Goal: Use online tool/utility: Utilize a website feature to perform a specific function

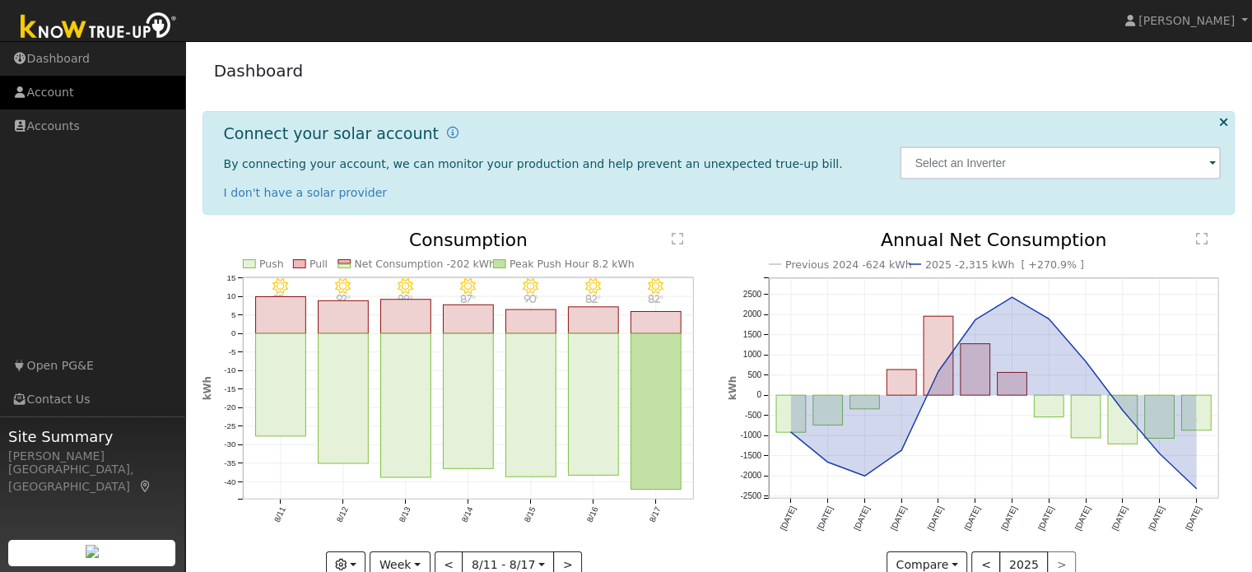
click at [72, 93] on link "Account" at bounding box center [92, 93] width 185 height 34
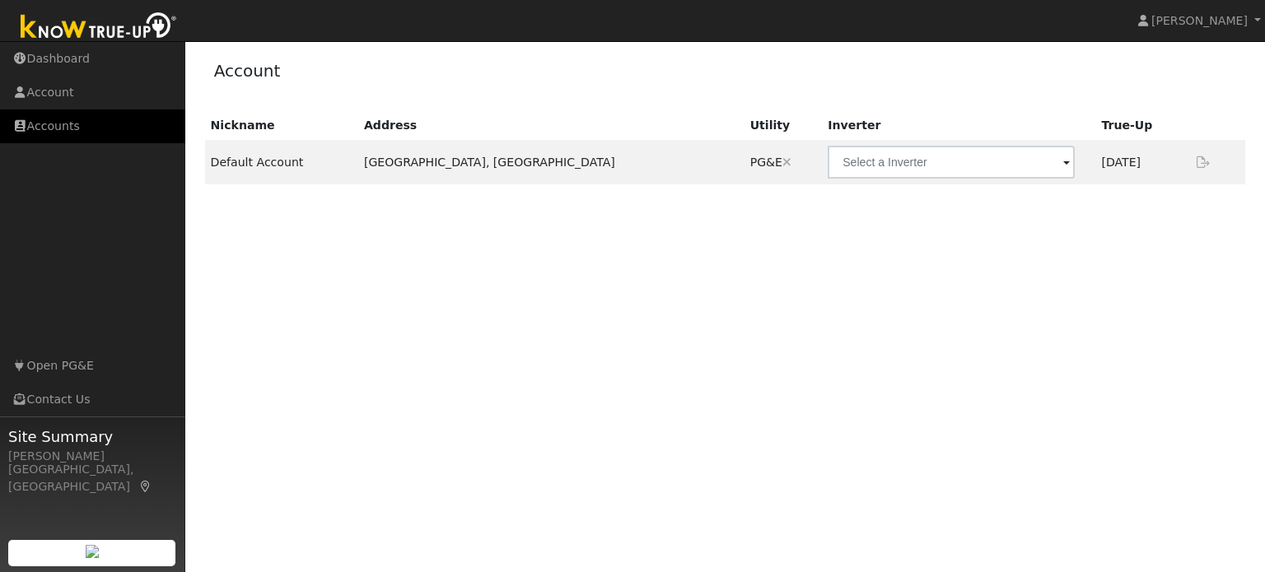
click at [100, 124] on link "Accounts" at bounding box center [92, 127] width 185 height 34
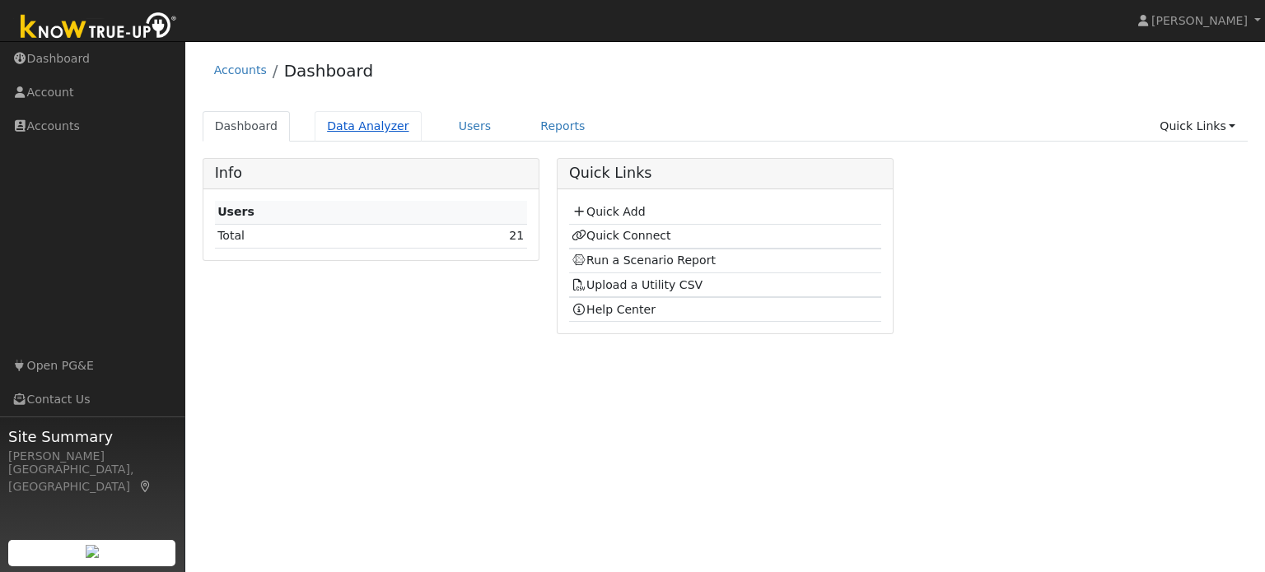
click at [379, 124] on link "Data Analyzer" at bounding box center [368, 126] width 107 height 30
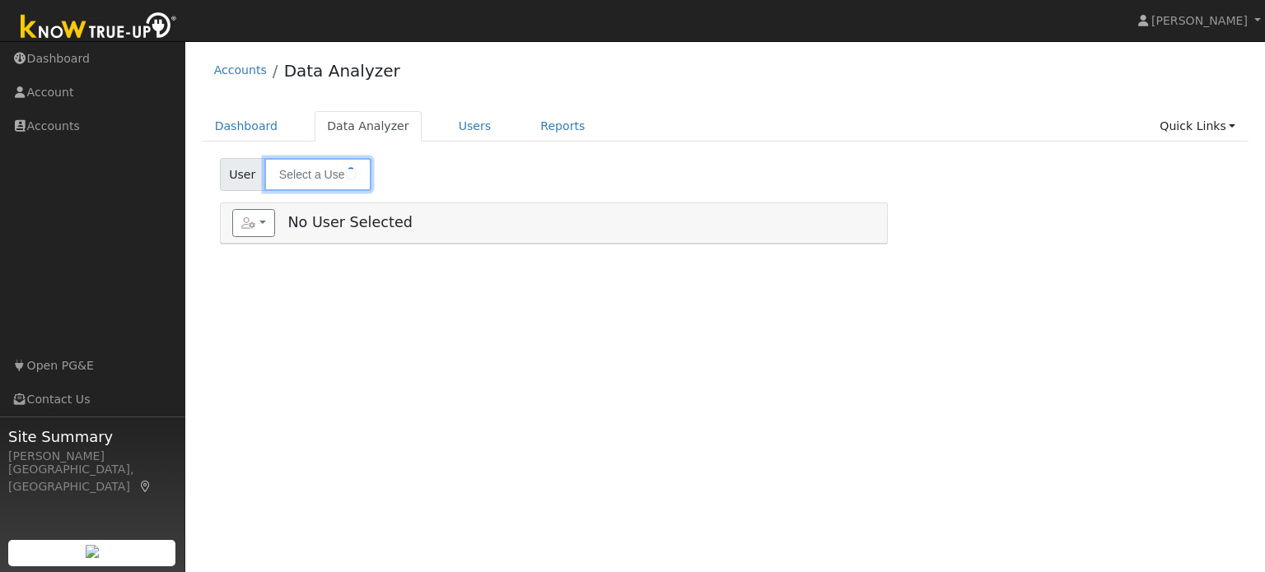
type input "[PERSON_NAME]"
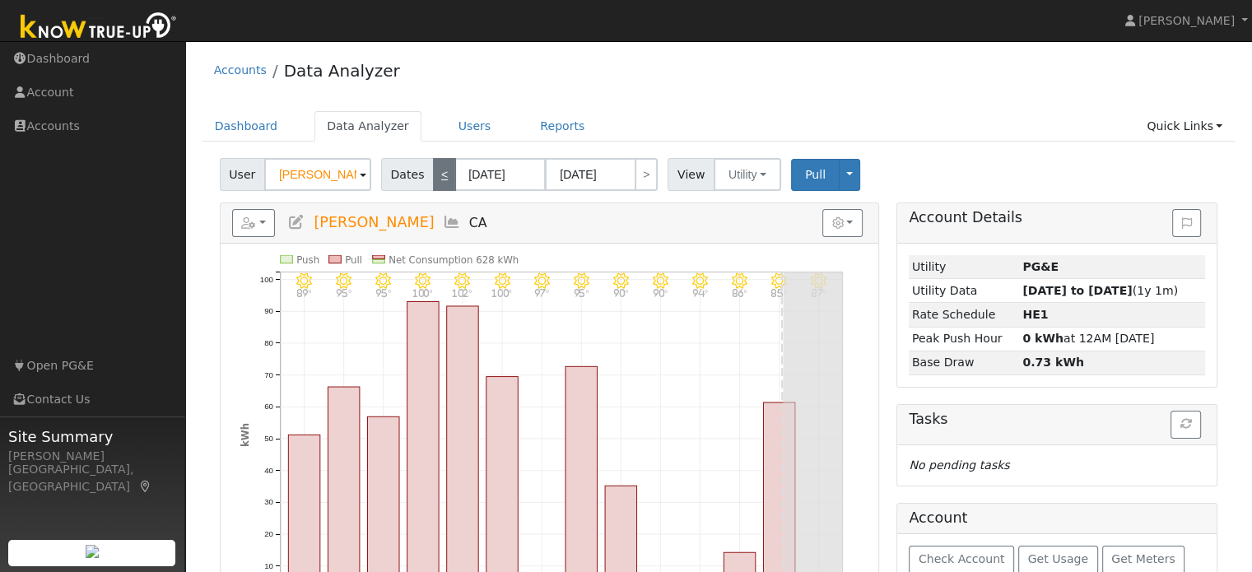
click at [433, 173] on link "<" at bounding box center [444, 174] width 23 height 33
type input "07/22/2025"
type input "08/04/2025"
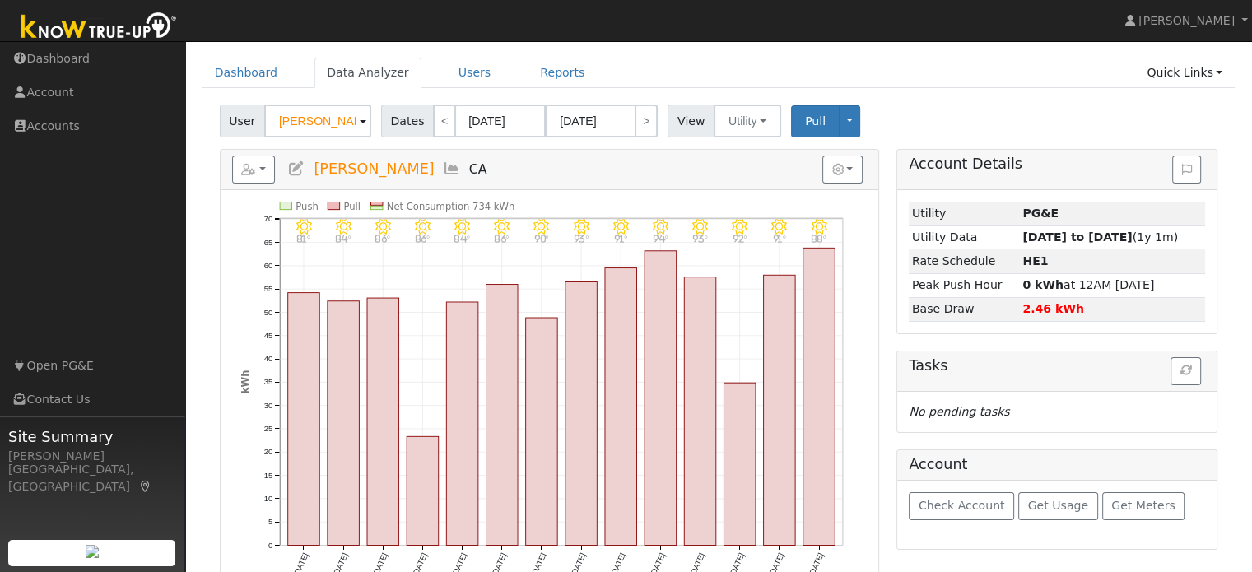
scroll to position [90, 0]
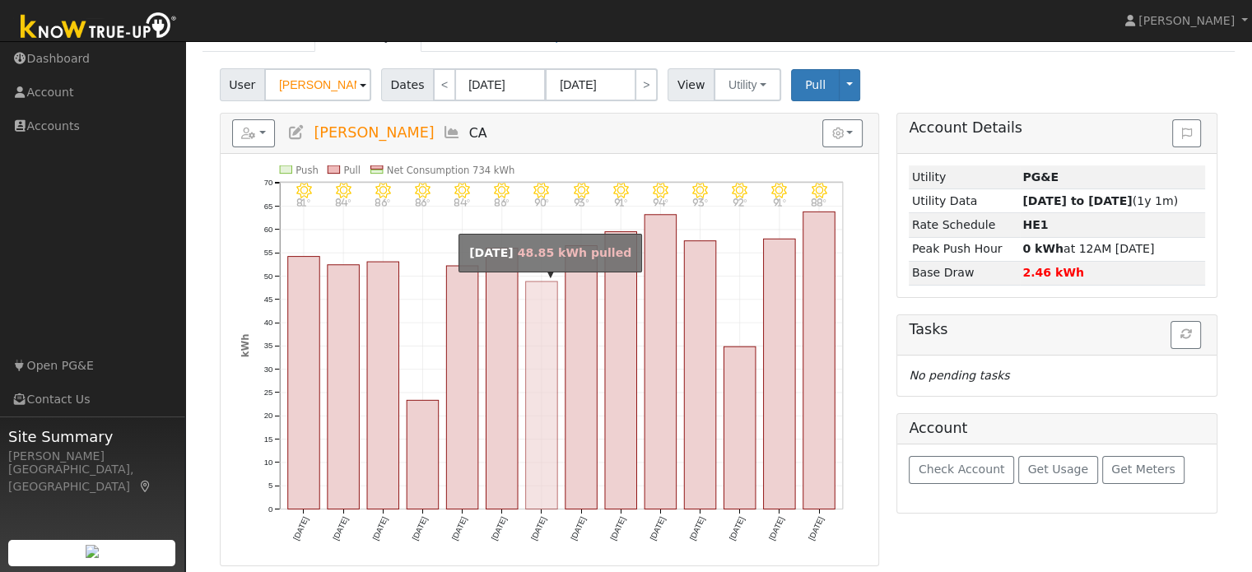
click at [554, 358] on rect "onclick=""" at bounding box center [541, 396] width 32 height 228
type input "07/28/2025"
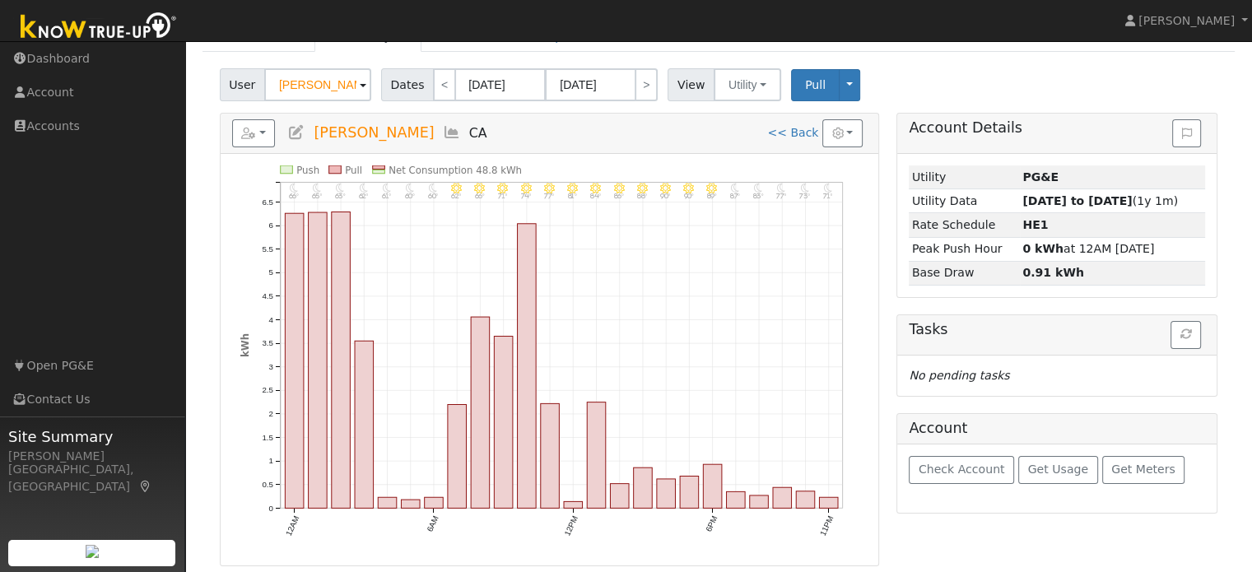
click at [854, 355] on icon "11PM - MostlyClear 71° 10PM - MostlyClear 73° 9PM - MostlyClear 77° 8PM - Mostl…" at bounding box center [549, 365] width 618 height 399
click at [886, 217] on div "Reports Scenario Health Check Energy Audit Account Timeline User Audit Trail In…" at bounding box center [550, 340] width 678 height 454
click at [435, 72] on link "<" at bounding box center [444, 84] width 23 height 33
type input "07/27/2025"
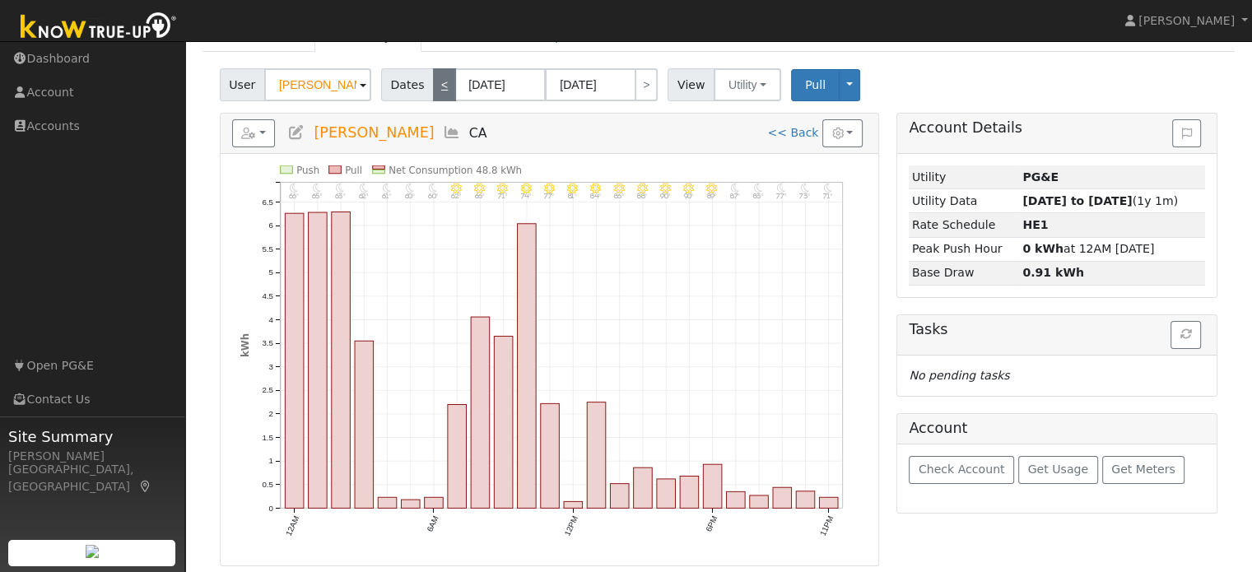
type input "07/27/2025"
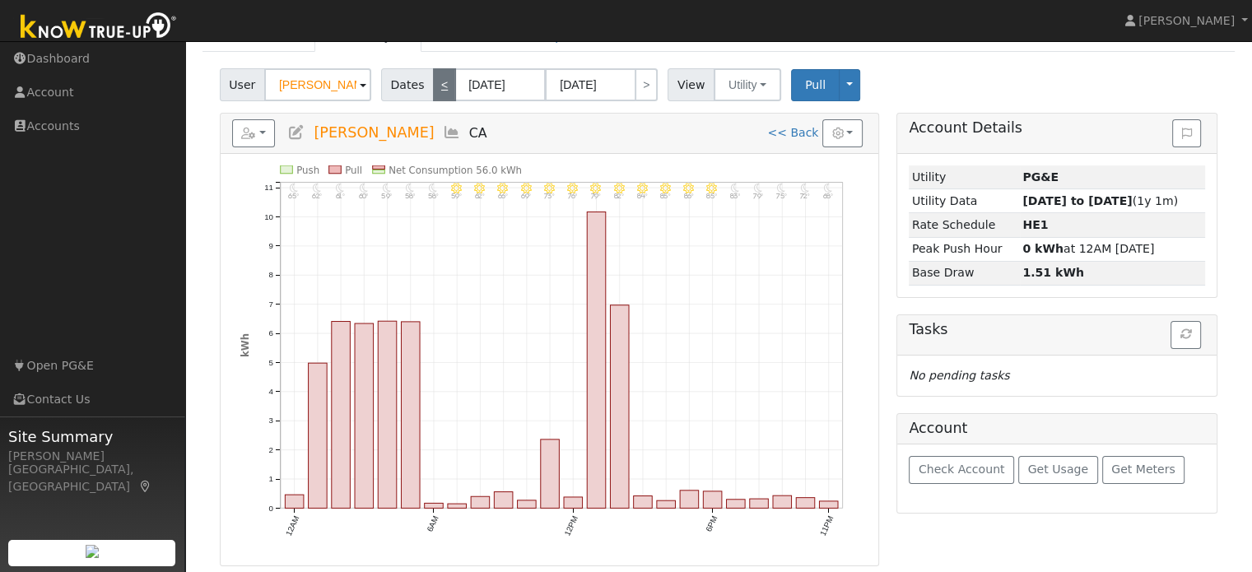
scroll to position [0, 0]
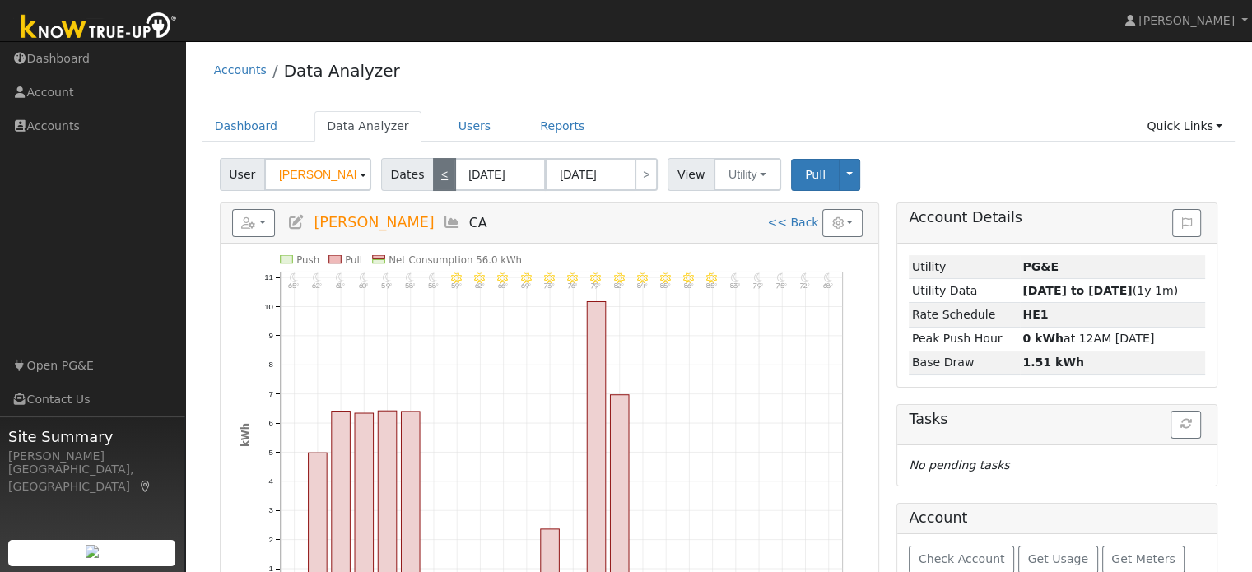
click at [436, 170] on link "<" at bounding box center [444, 174] width 23 height 33
type input "07/26/2025"
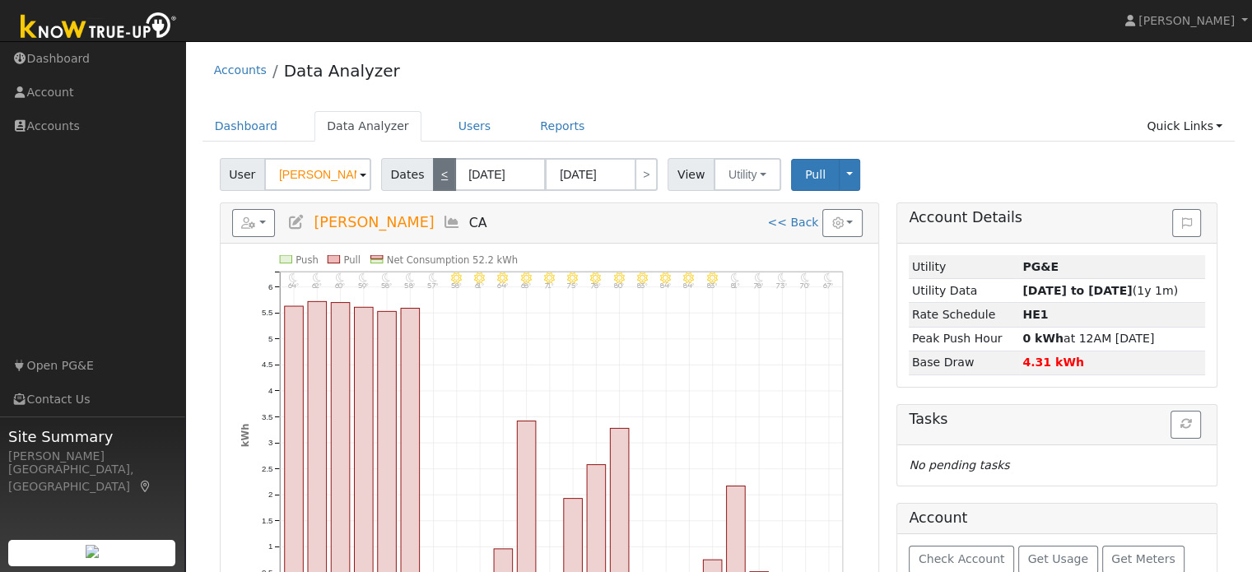
click at [441, 182] on link "<" at bounding box center [444, 174] width 23 height 33
type input "07/25/2025"
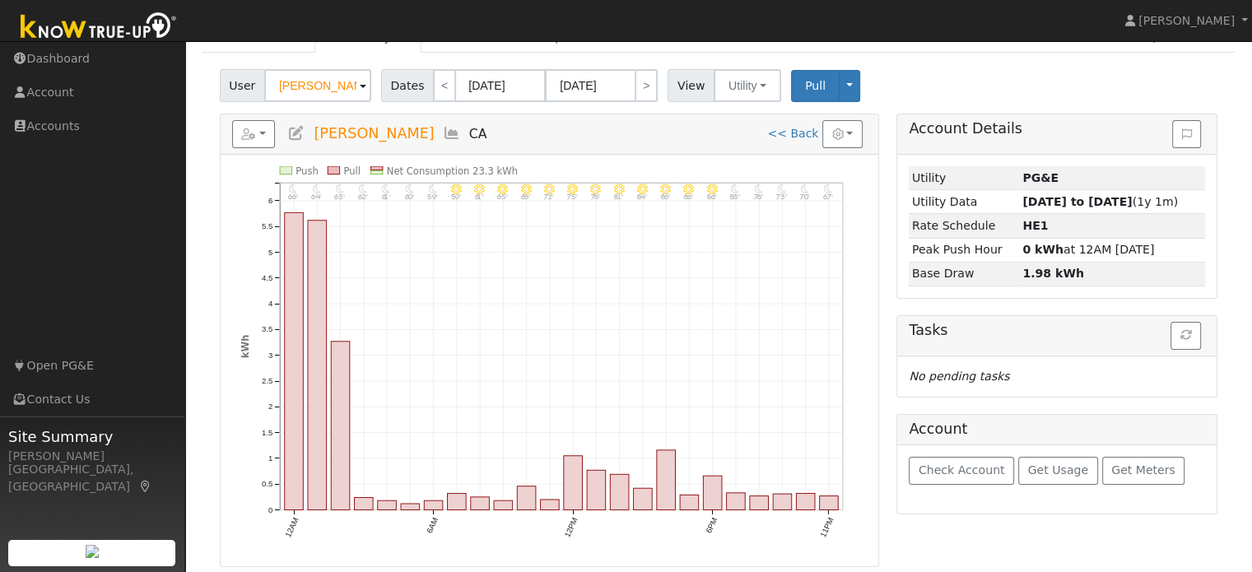
scroll to position [90, 0]
click at [637, 91] on link ">" at bounding box center [646, 84] width 23 height 33
type input "07/26/2025"
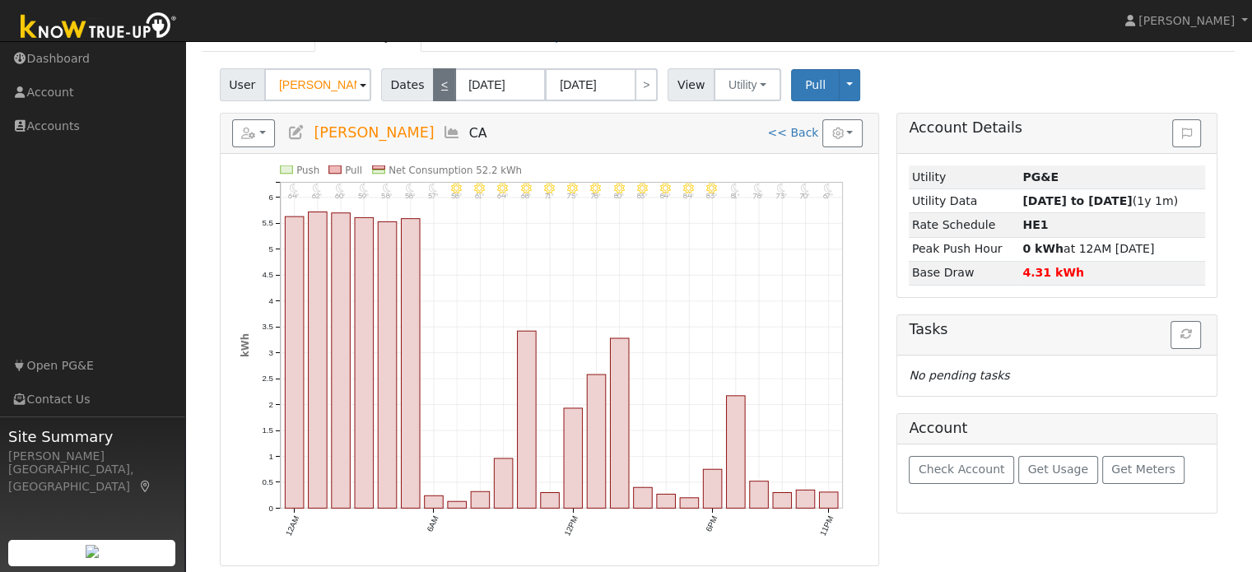
click at [438, 79] on link "<" at bounding box center [444, 84] width 23 height 33
type input "07/25/2025"
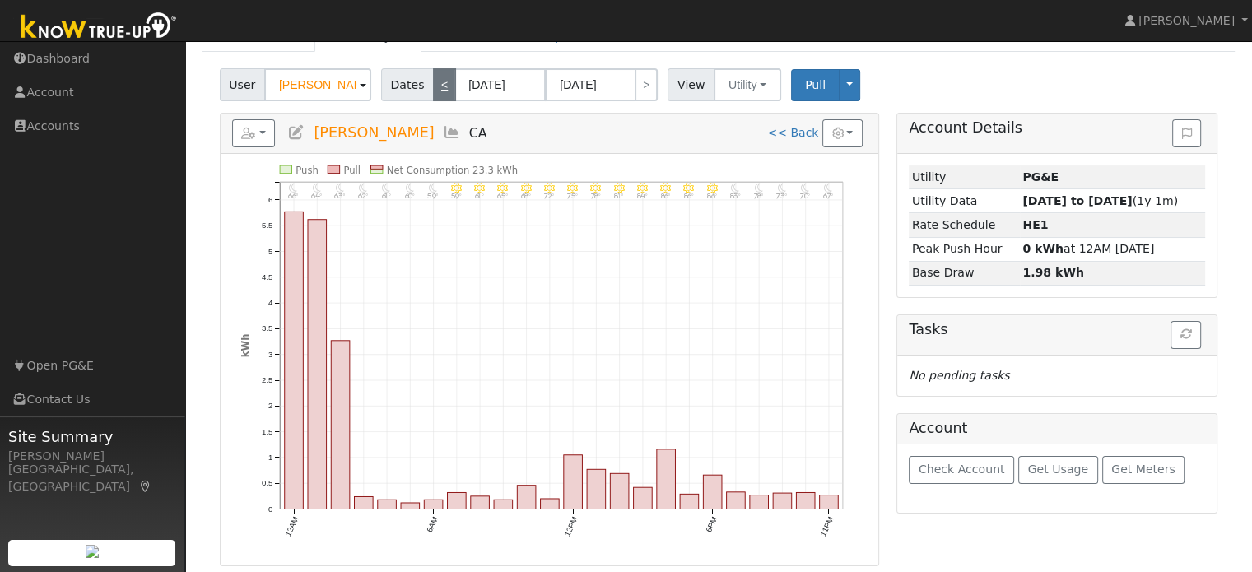
click at [441, 70] on link "<" at bounding box center [444, 84] width 23 height 33
type input "07/24/2025"
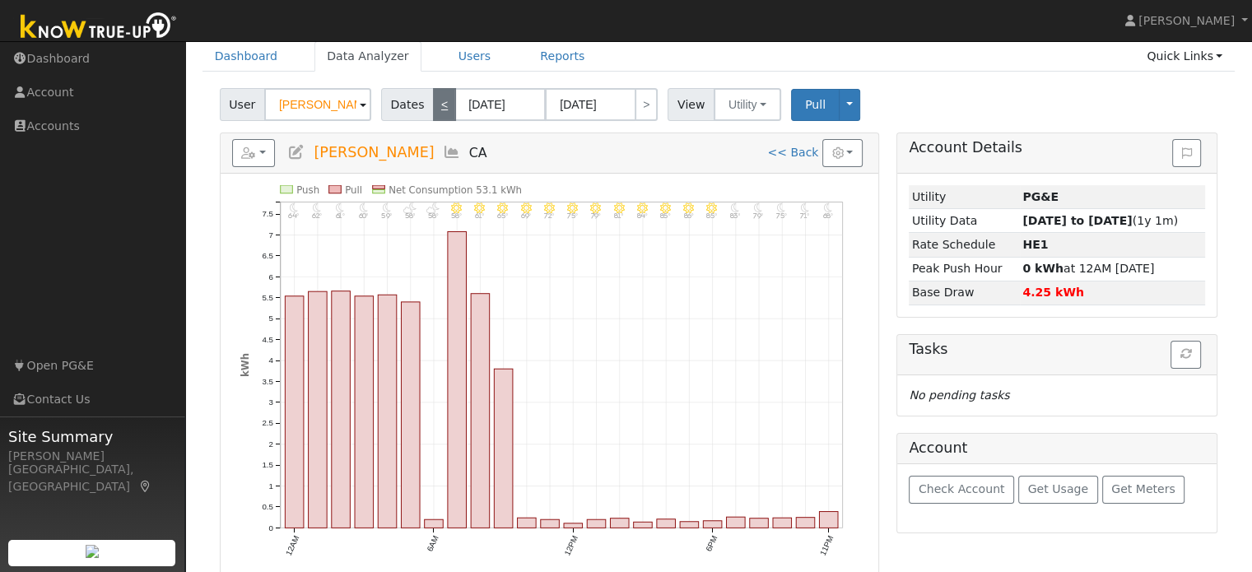
scroll to position [76, 0]
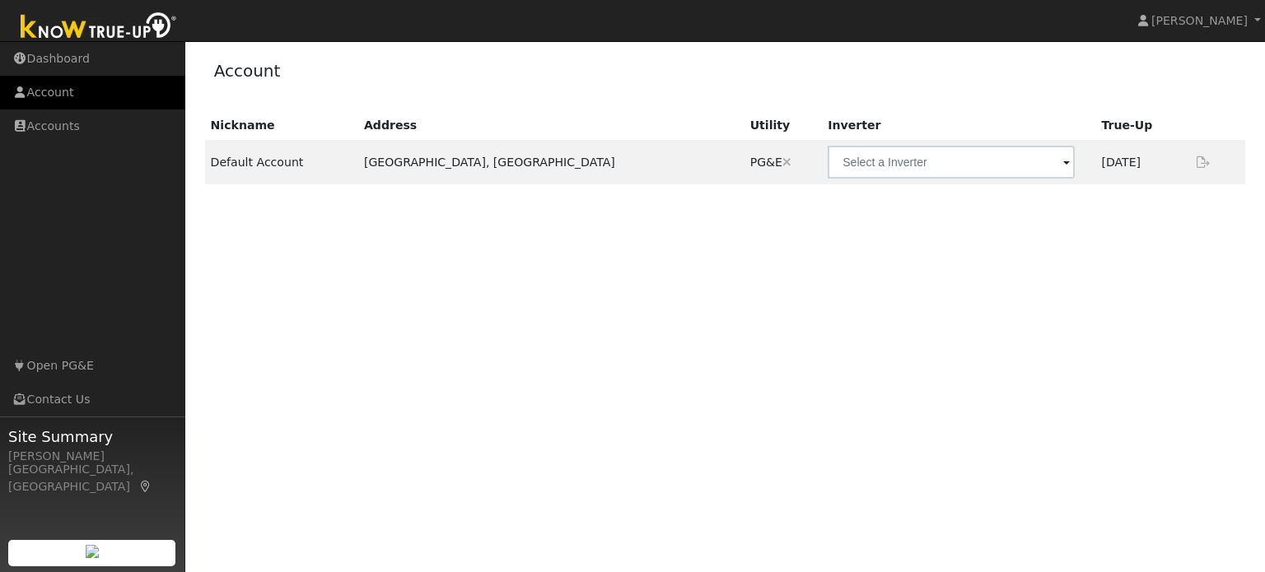
click at [49, 103] on link "Account" at bounding box center [92, 93] width 185 height 34
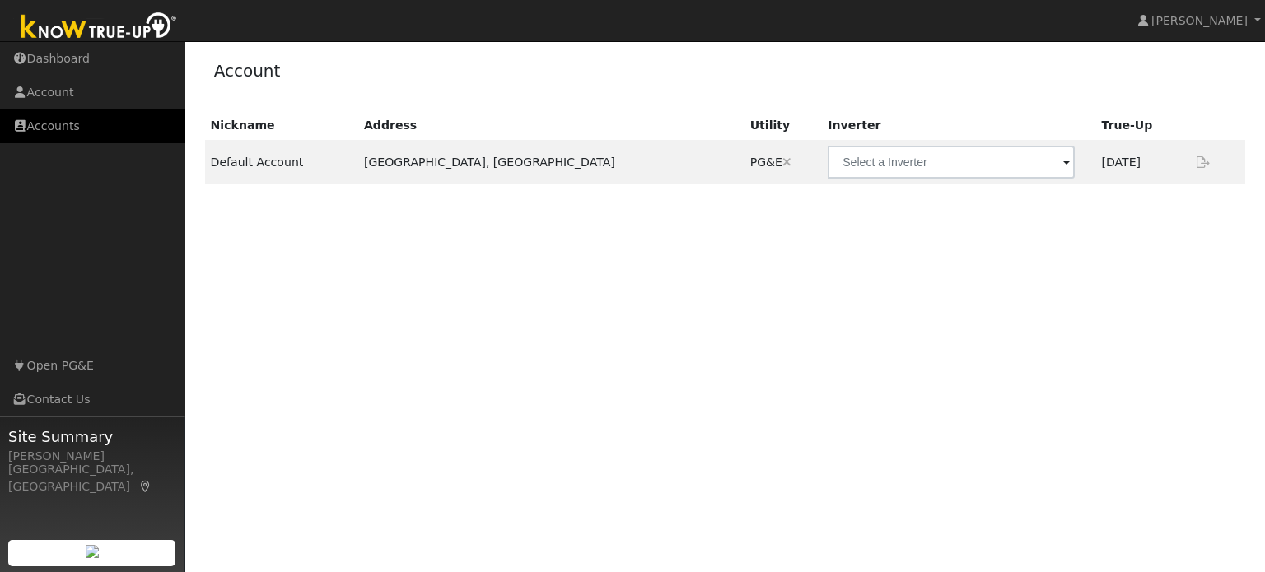
click at [136, 128] on link "Accounts" at bounding box center [92, 127] width 185 height 34
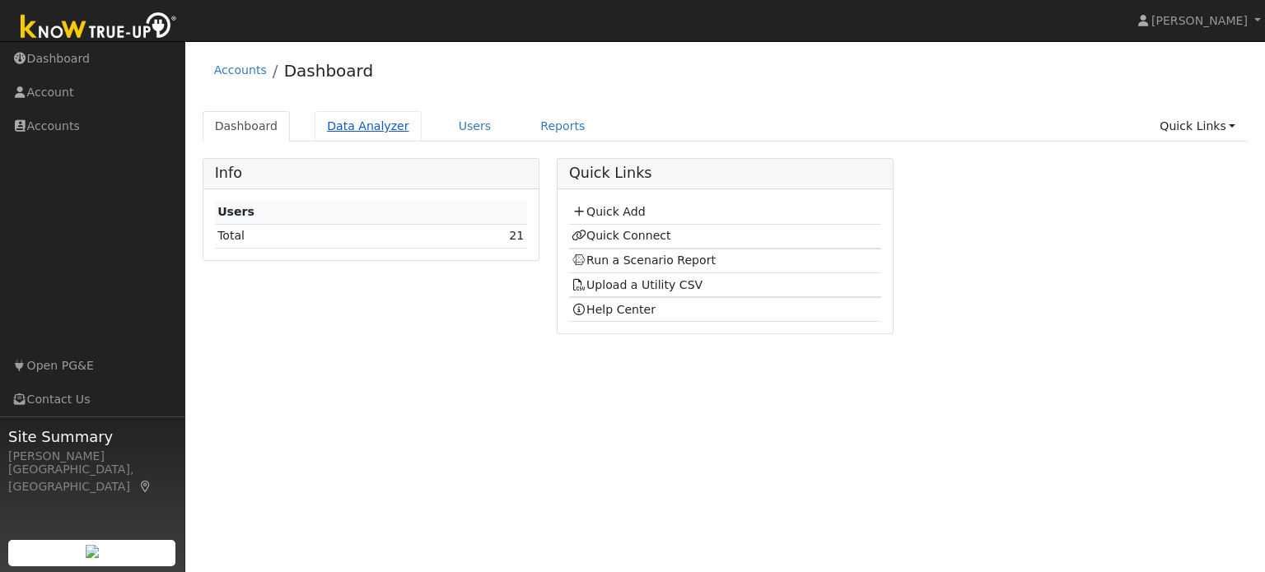
click at [379, 128] on link "Data Analyzer" at bounding box center [368, 126] width 107 height 30
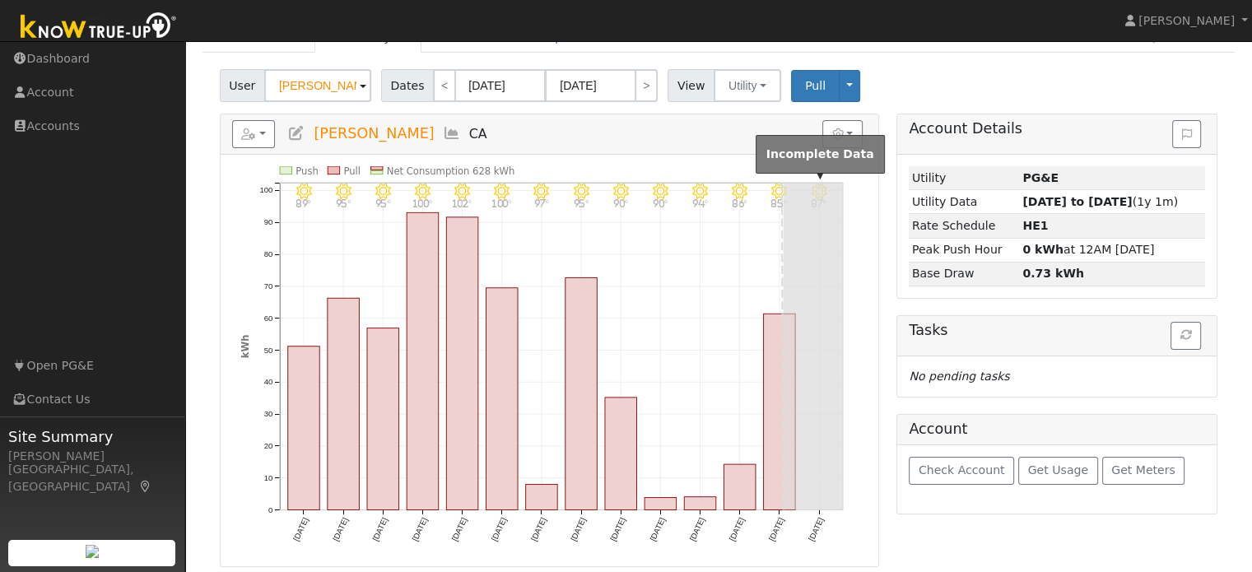
scroll to position [90, 0]
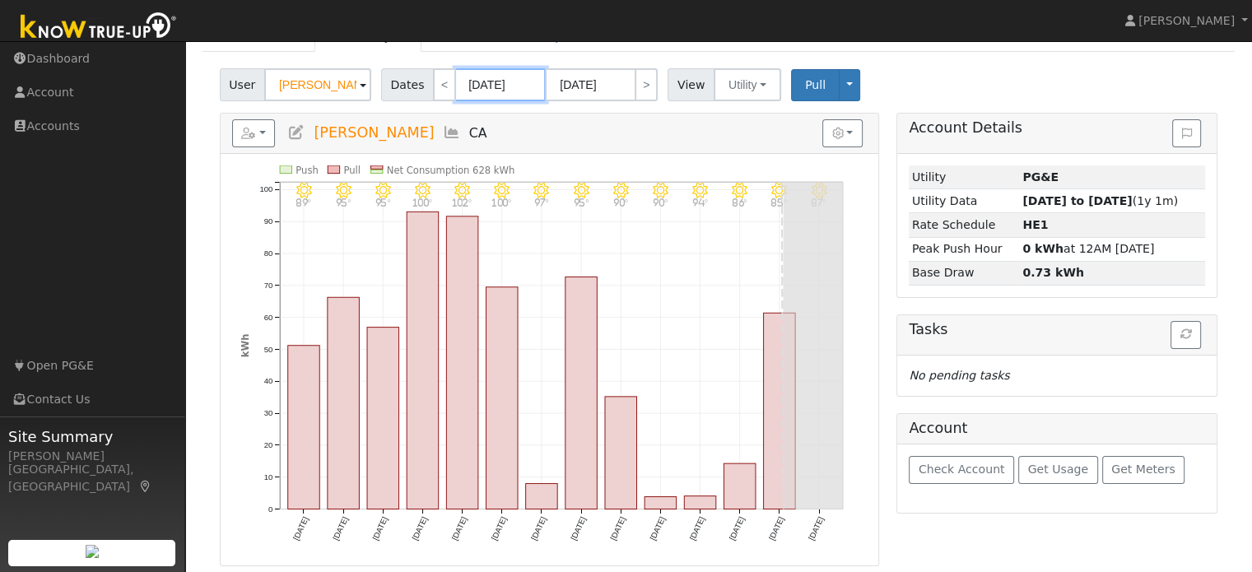
click at [485, 91] on body "installed [PERSON_NAME] [PERSON_NAME] Profile Help Center Terms Of Service See …" at bounding box center [626, 262] width 1252 height 623
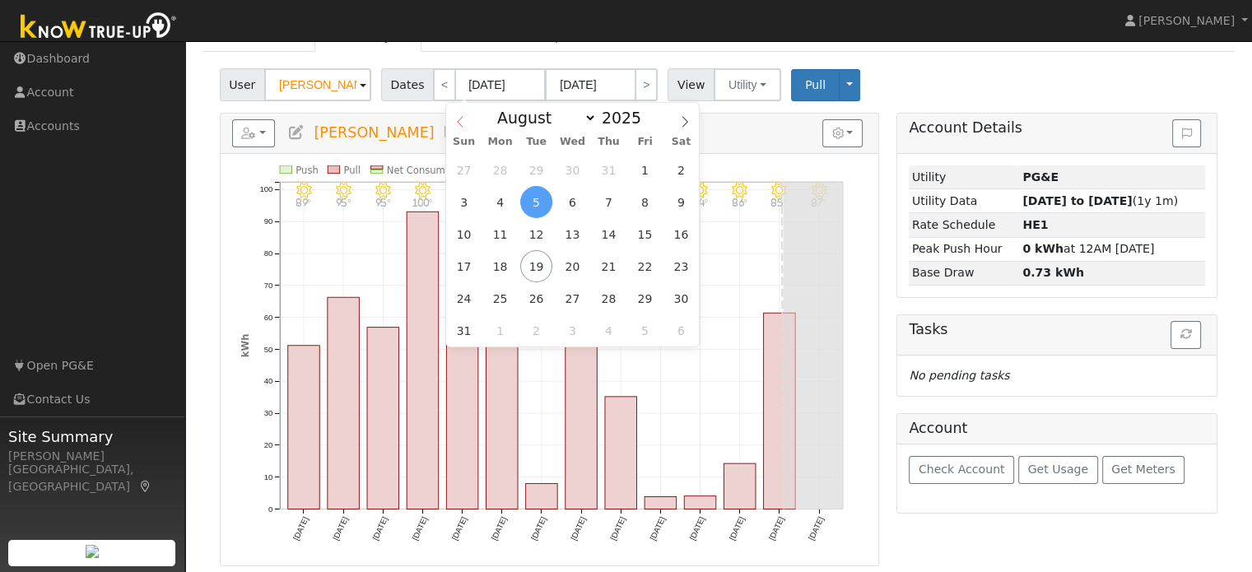
click at [452, 124] on span at bounding box center [460, 117] width 28 height 28
click at [455, 121] on icon at bounding box center [461, 122] width 12 height 12
select select "3"
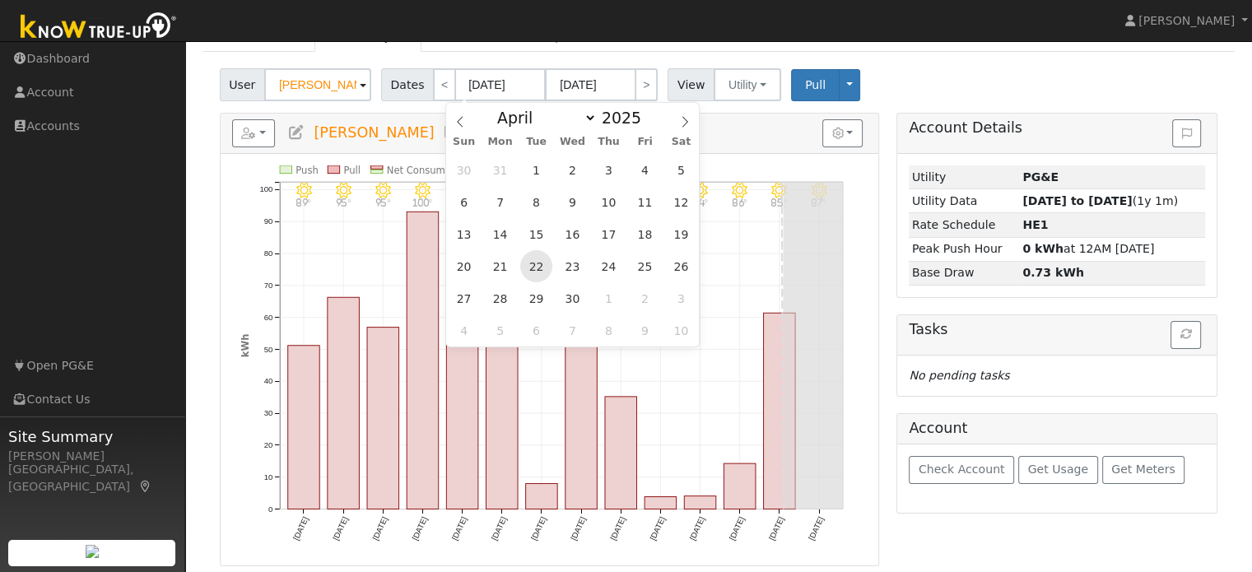
click at [537, 272] on span "22" at bounding box center [536, 266] width 32 height 32
type input "[DATE]"
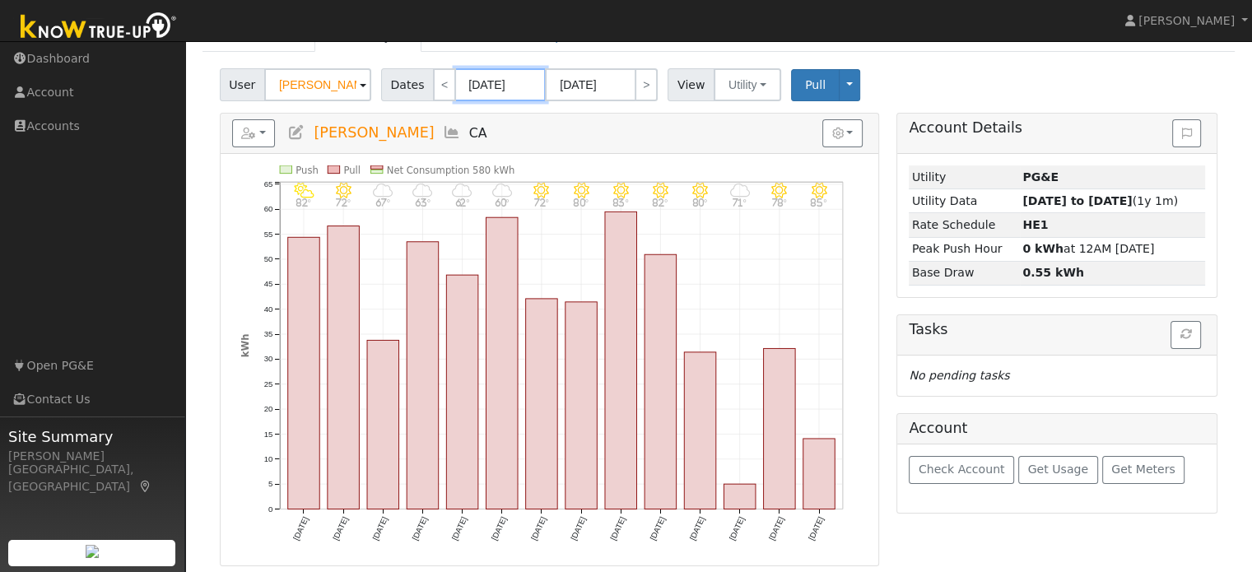
scroll to position [0, 0]
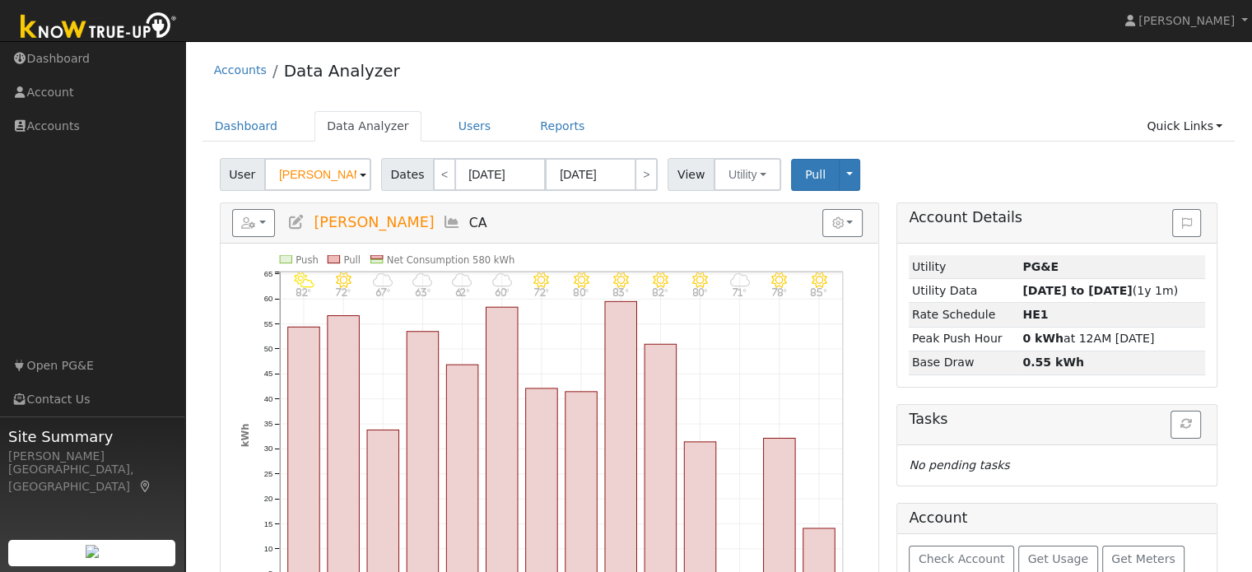
click at [676, 240] on div "Reports Scenario Health Check Energy Audit Account Timeline User Audit Trail In…" at bounding box center [550, 223] width 658 height 40
click at [478, 180] on input "[DATE]" at bounding box center [500, 174] width 91 height 33
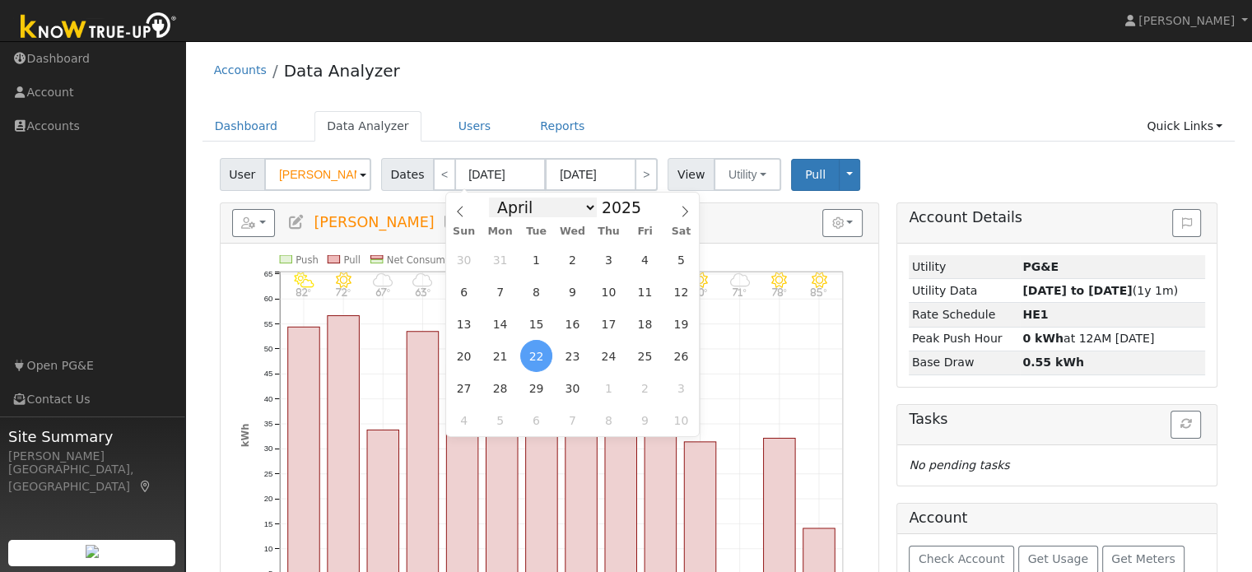
click at [508, 207] on select "January February March April May June July August September October November De…" at bounding box center [543, 208] width 108 height 20
select select "0"
click at [502, 198] on select "January February March April May June July August September October November De…" at bounding box center [543, 208] width 108 height 20
click at [524, 289] on span "7" at bounding box center [536, 292] width 32 height 32
type input "[DATE]"
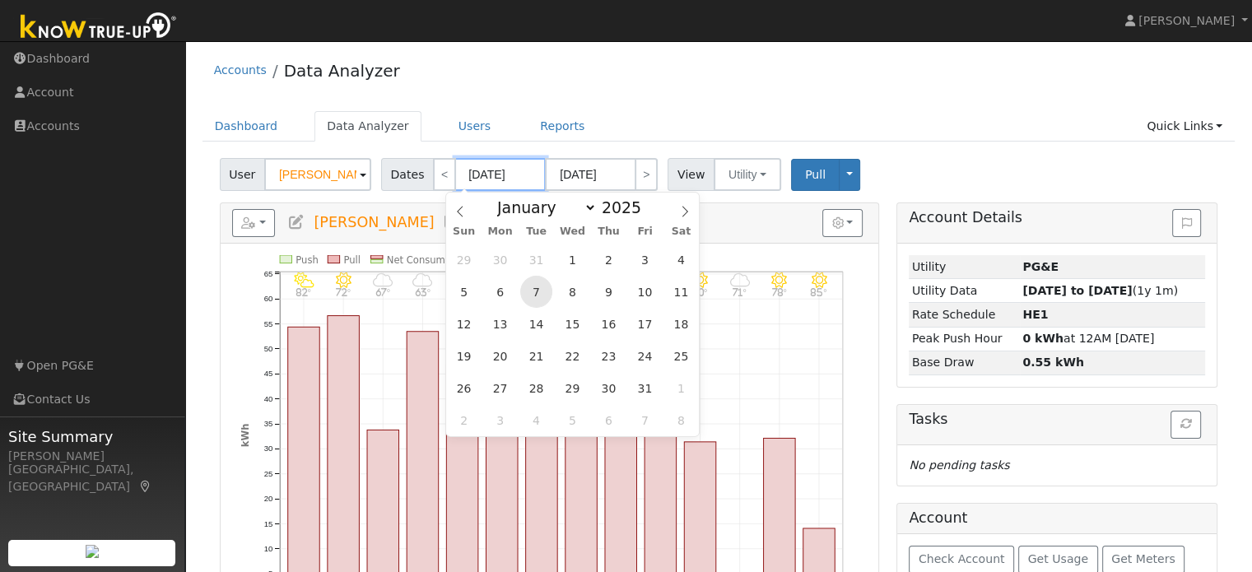
type input "[DATE]"
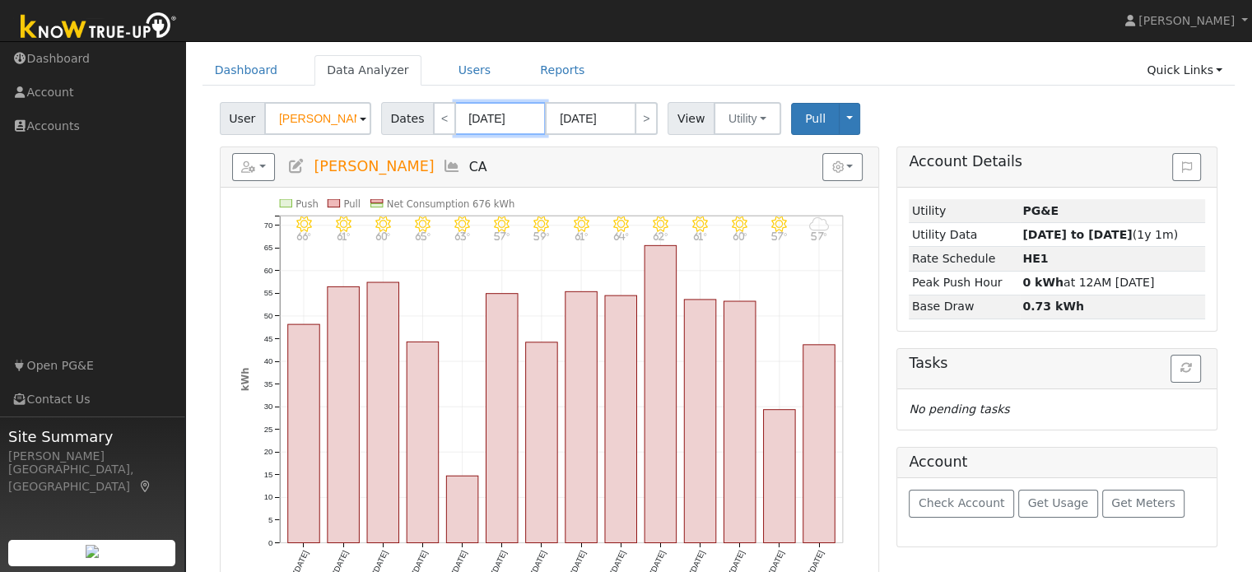
scroll to position [90, 0]
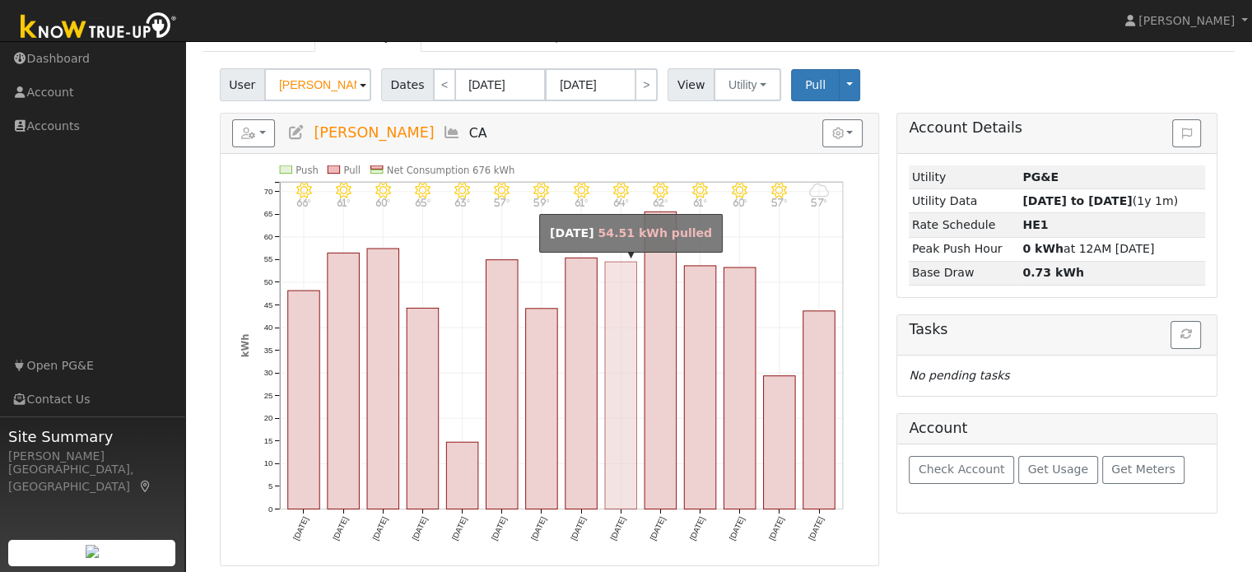
click at [625, 394] on rect "onclick=""" at bounding box center [621, 385] width 32 height 247
type input "[DATE]"
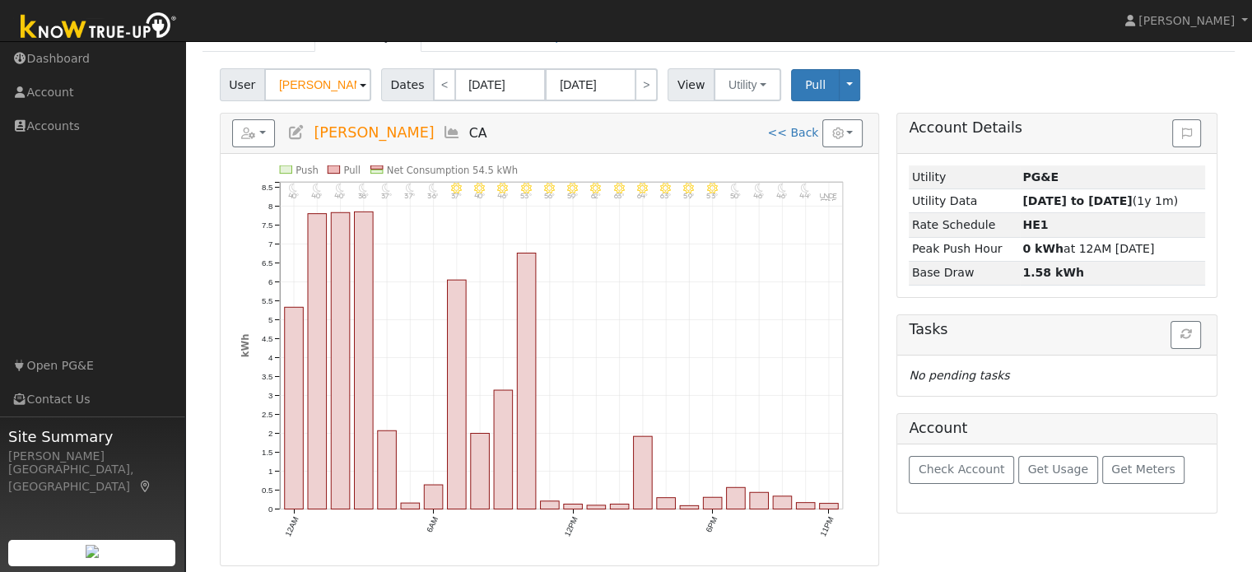
click at [860, 467] on div "11PM - undefined undefined° 10PM - Clear 44° 9PM - Clear 46° 8PM - Clear 46° 7P…" at bounding box center [549, 360] width 635 height 389
